Goal: Task Accomplishment & Management: Use online tool/utility

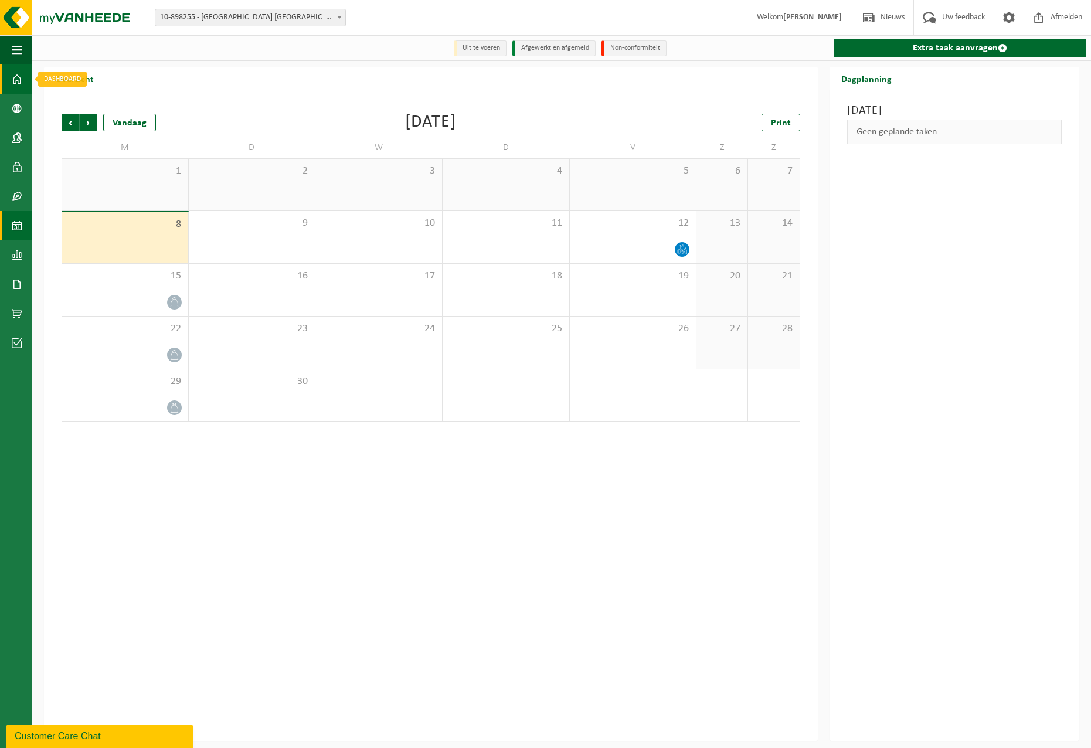
click at [12, 74] on link "Dashboard" at bounding box center [16, 78] width 32 height 29
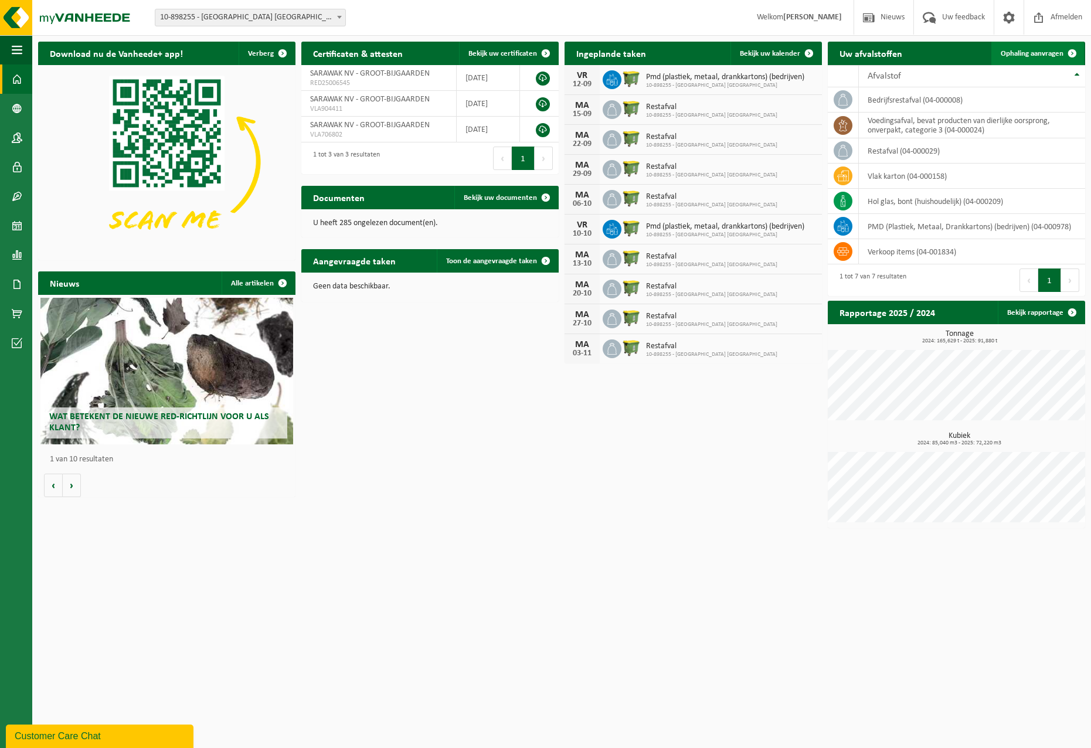
click at [1053, 56] on span "Ophaling aanvragen" at bounding box center [1031, 54] width 63 height 8
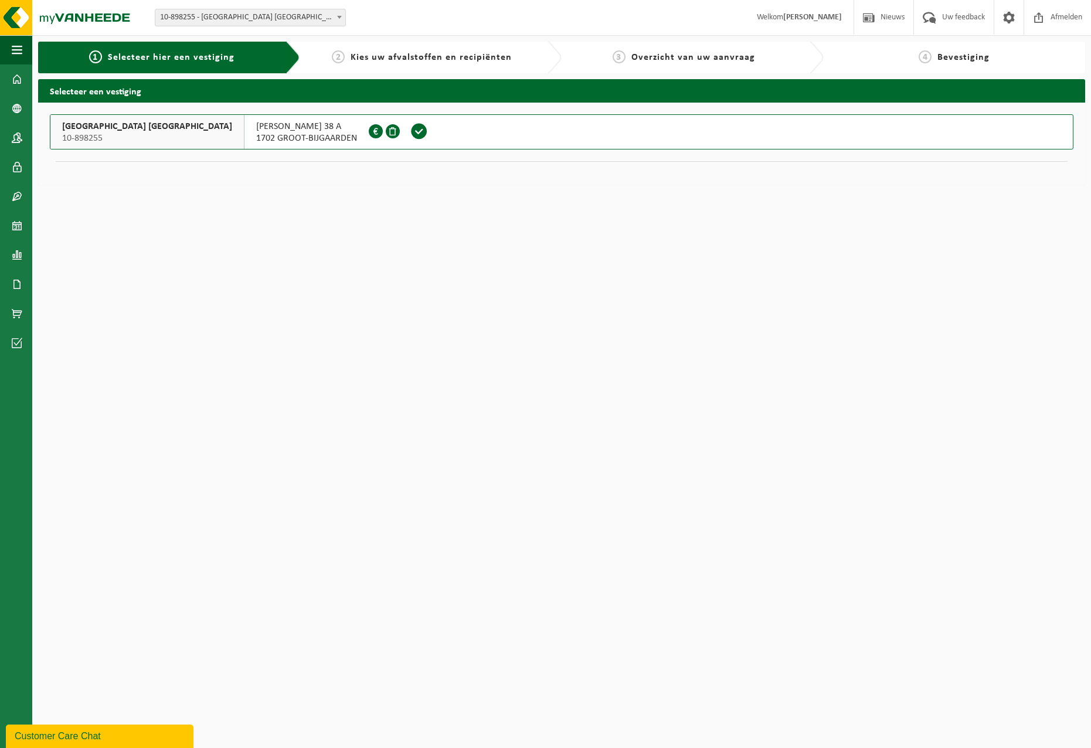
click at [256, 128] on span "ALFONS GOSSETLAAN 38 A" at bounding box center [306, 127] width 101 height 12
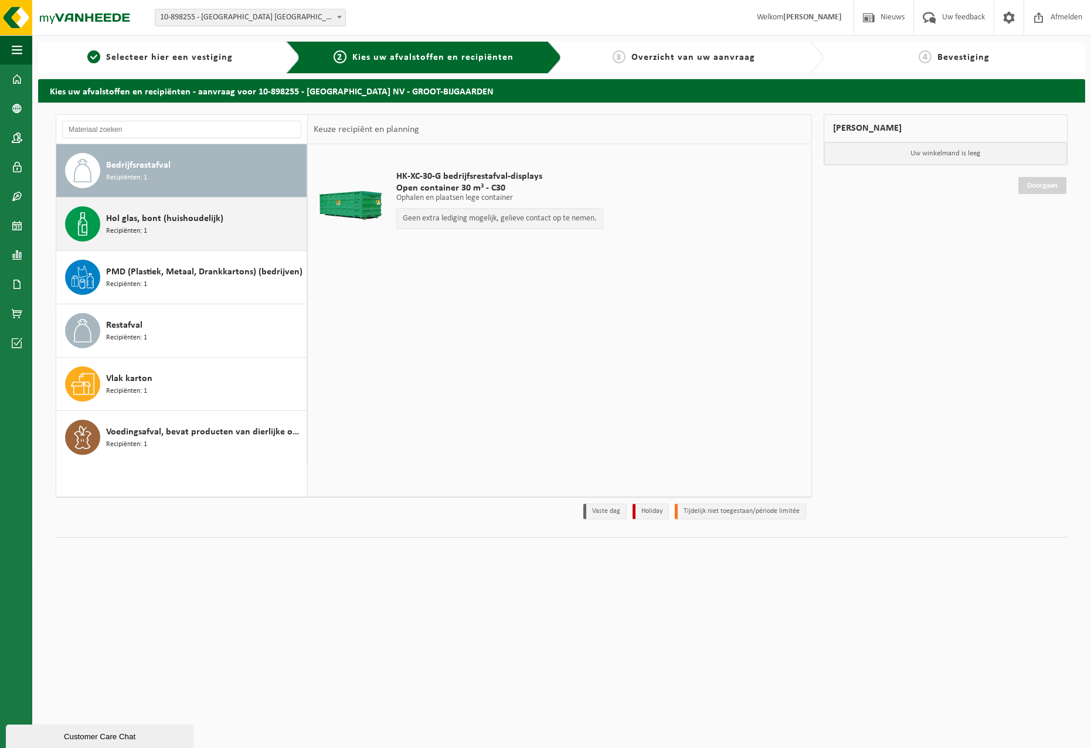
click at [181, 231] on div "Hol glas, bont (huishoudelijk) Recipiënten: 1" at bounding box center [205, 223] width 198 height 35
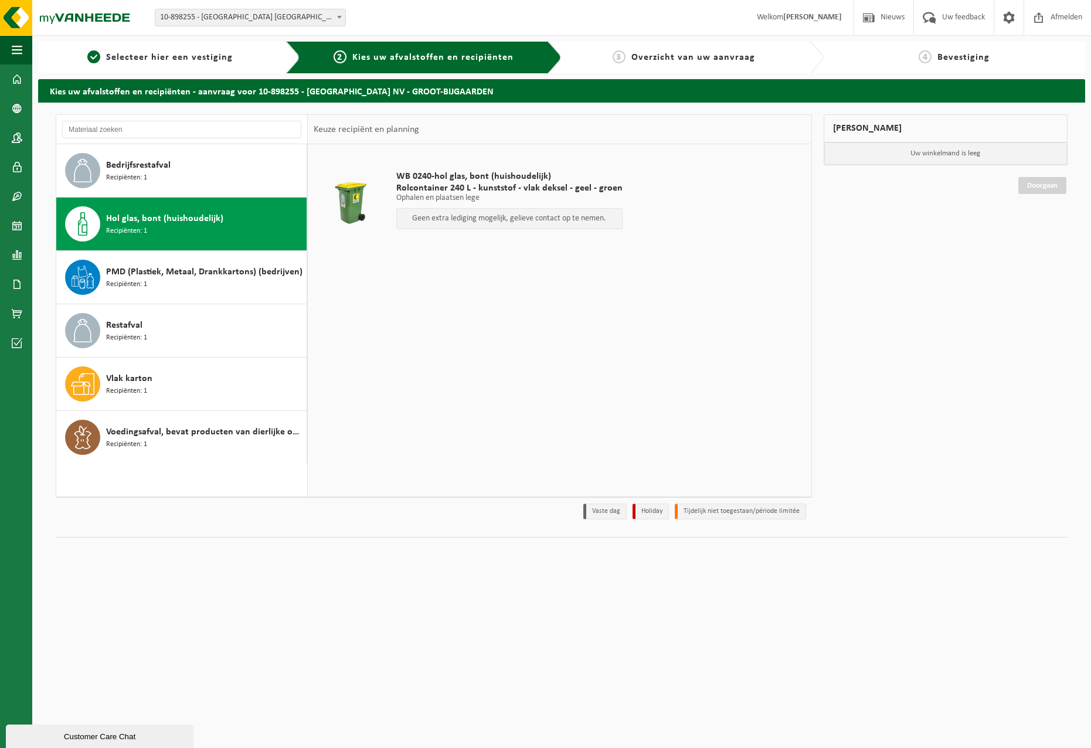
click at [451, 220] on p "Geen extra lediging mogelijk, gelieve contact op te nemen." at bounding box center [509, 218] width 213 height 8
click at [175, 171] on div "Bedrijfsrestafval Recipiënten: 1" at bounding box center [205, 170] width 198 height 35
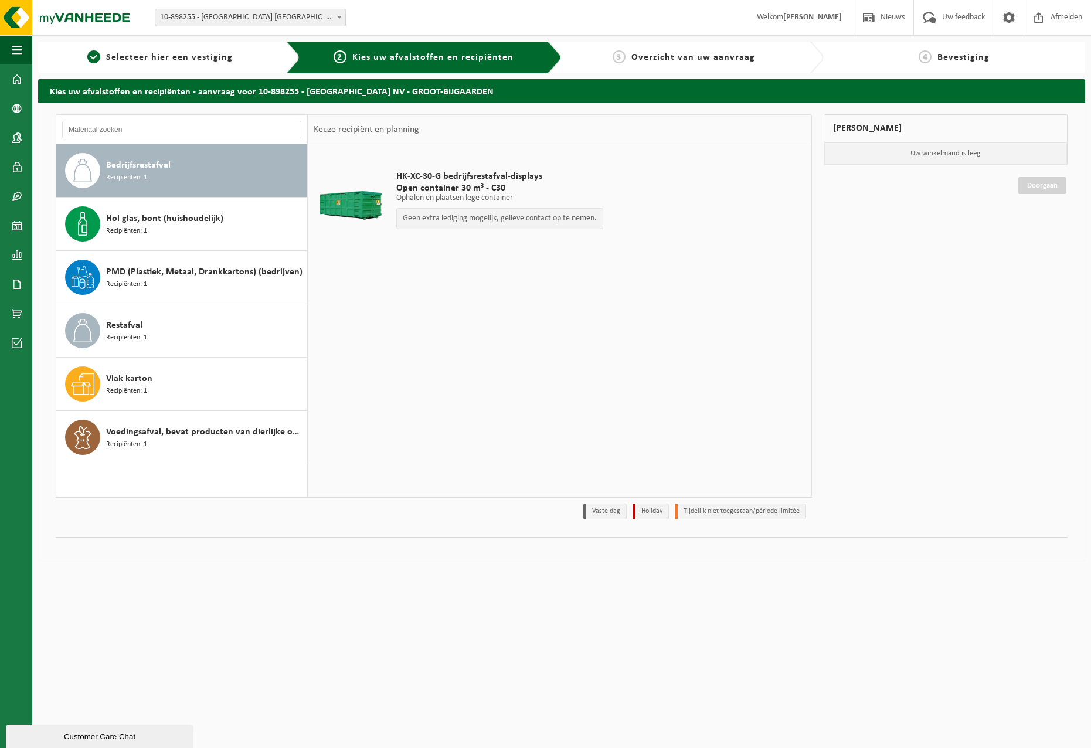
click at [465, 222] on p "Geen extra lediging mogelijk, gelieve contact op te nemen." at bounding box center [500, 218] width 194 height 8
click at [162, 271] on span "PMD (Plastiek, Metaal, Drankkartons) (bedrijven)" at bounding box center [204, 272] width 196 height 14
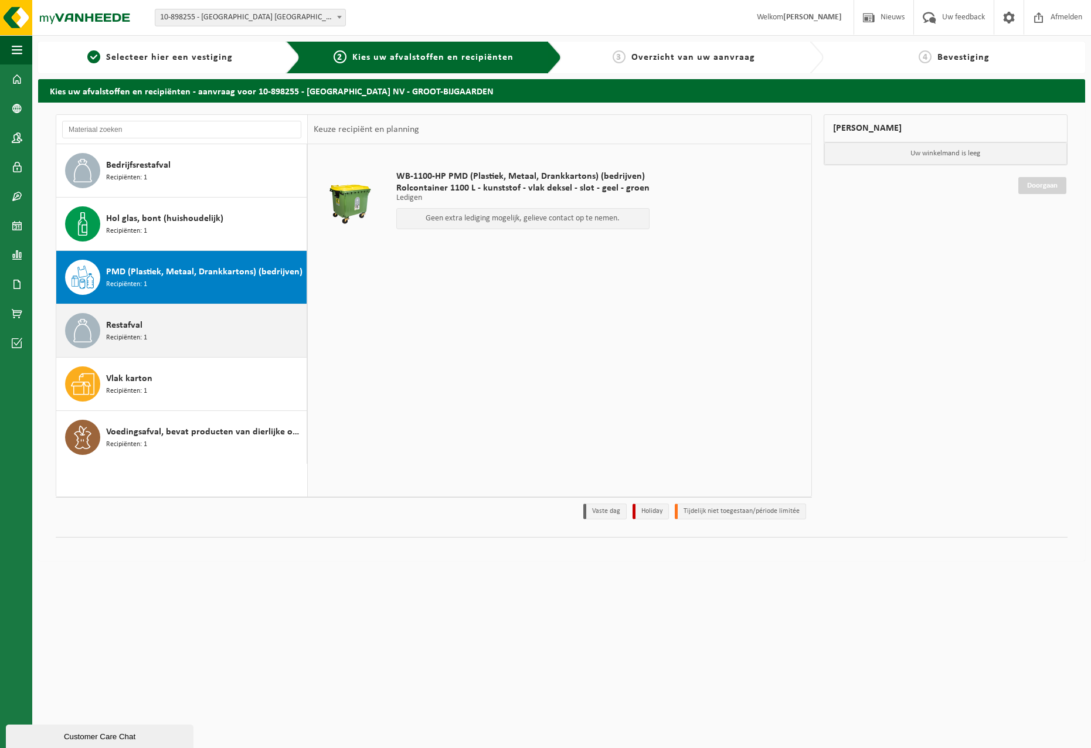
click at [165, 331] on div "Restafval Recipiënten: 1" at bounding box center [205, 330] width 198 height 35
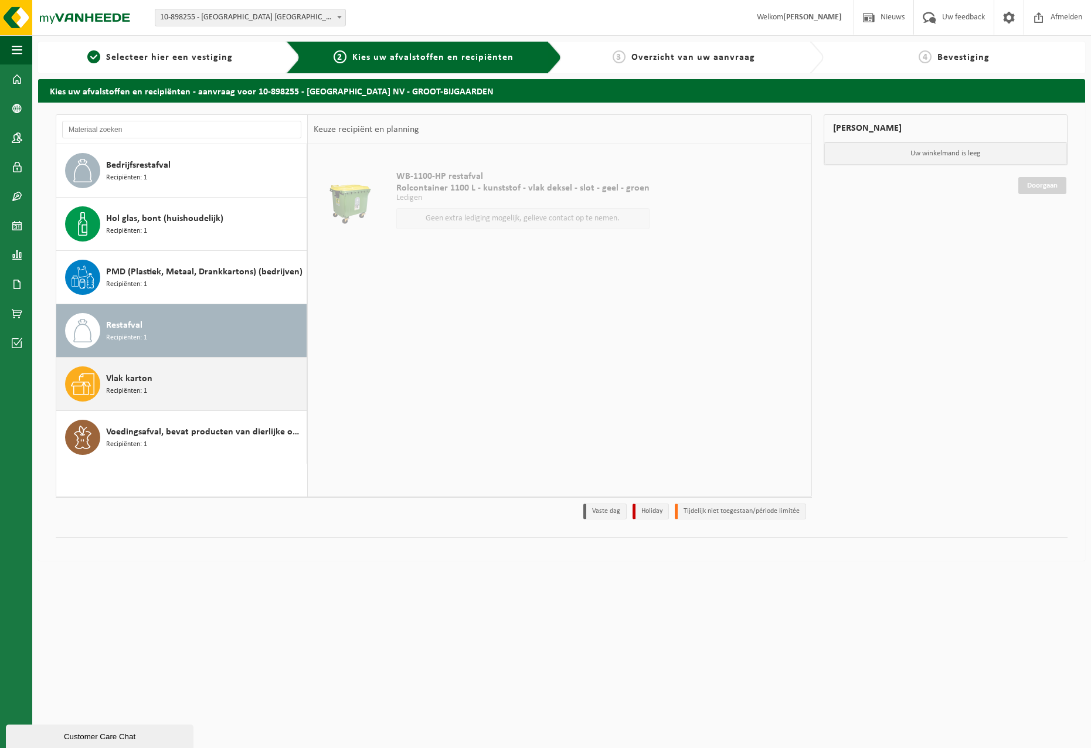
click at [169, 366] on div "Vlak karton Recipiënten: 1" at bounding box center [181, 383] width 251 height 53
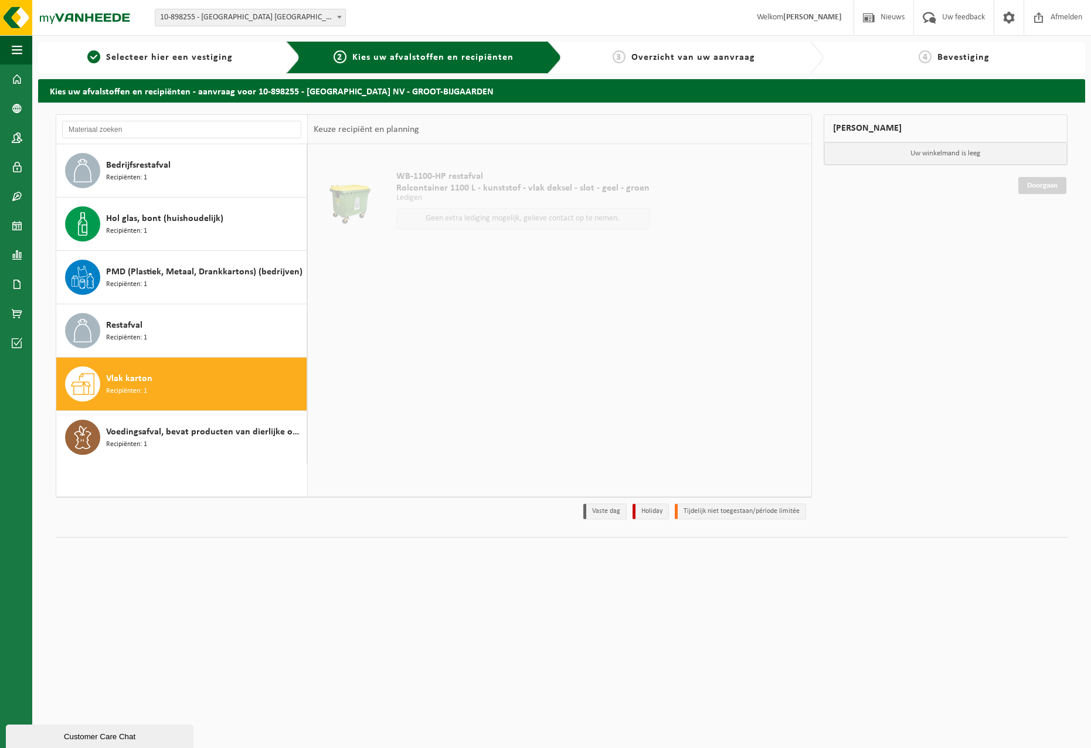
click at [175, 406] on div "Vlak karton Recipiënten: 1" at bounding box center [181, 383] width 251 height 53
